Goal: Navigation & Orientation: Find specific page/section

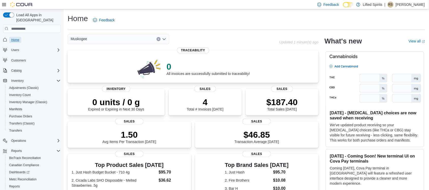
click at [14, 38] on span "Home" at bounding box center [15, 40] width 8 height 4
